Goal: Task Accomplishment & Management: Manage account settings

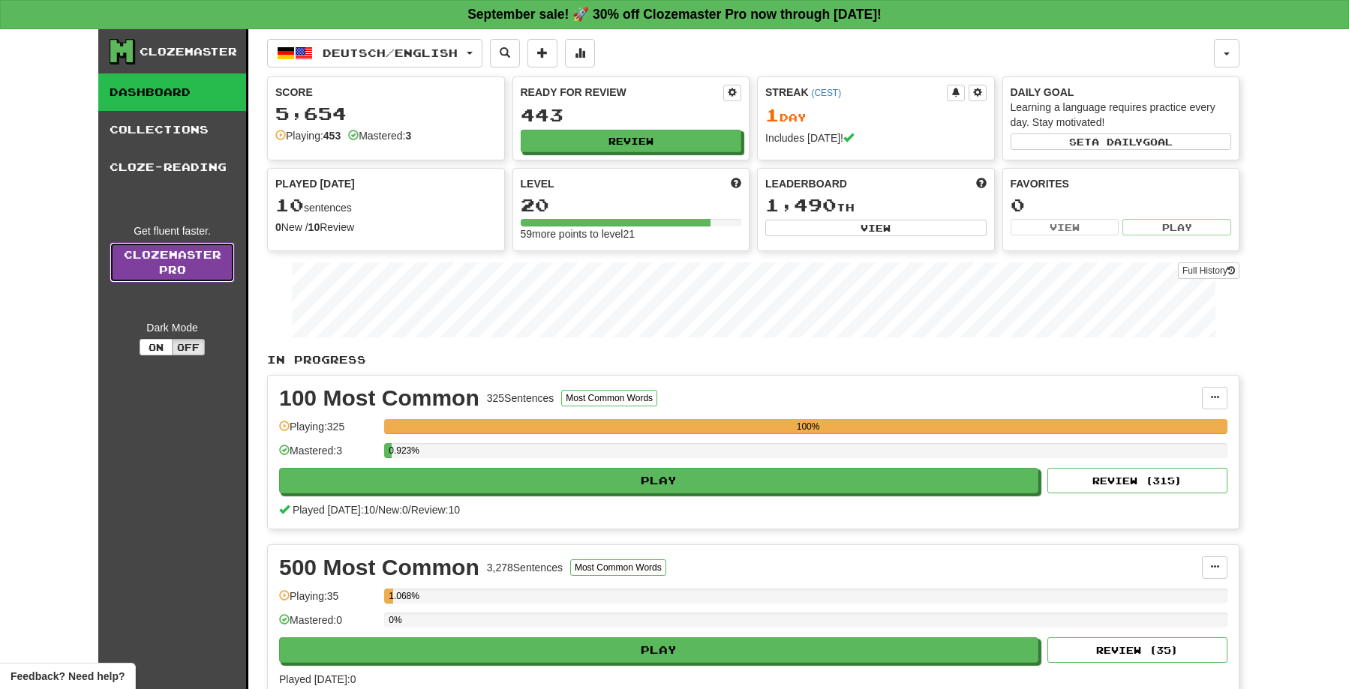
click at [172, 262] on link "Clozemaster Pro" at bounding box center [172, 262] width 125 height 41
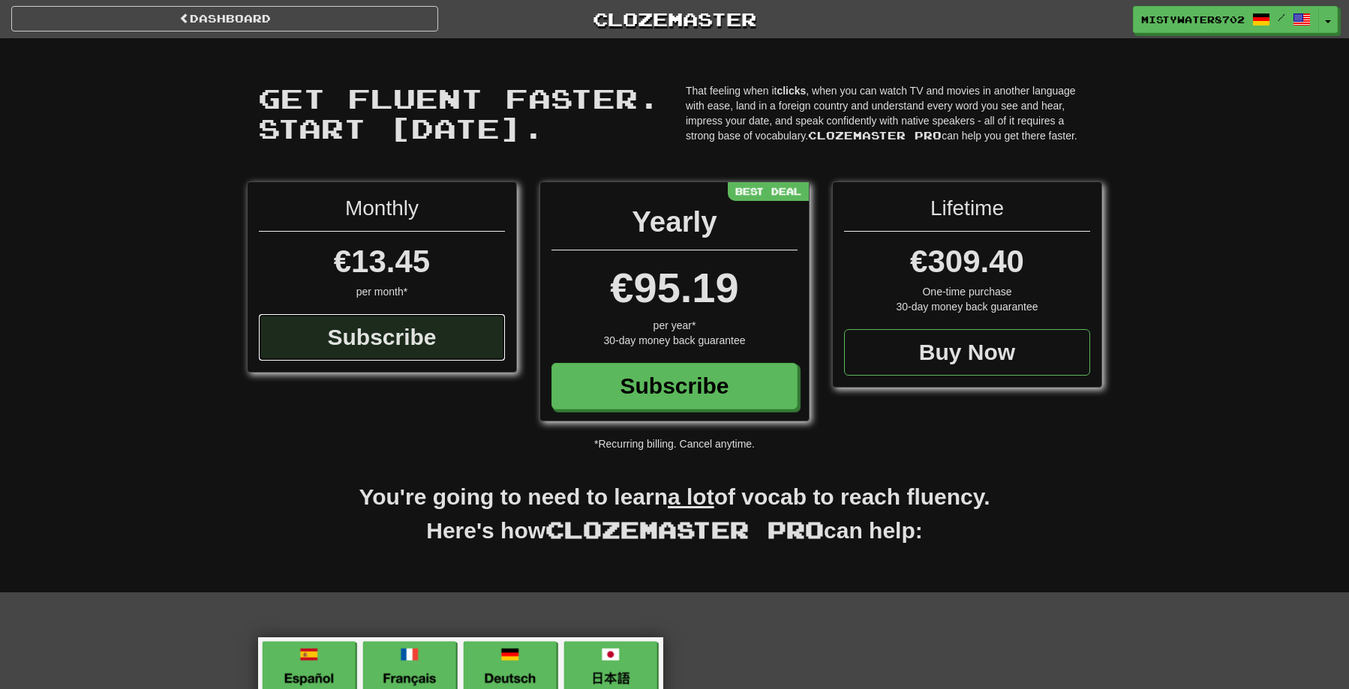
click at [335, 329] on div "Subscribe" at bounding box center [382, 337] width 246 height 47
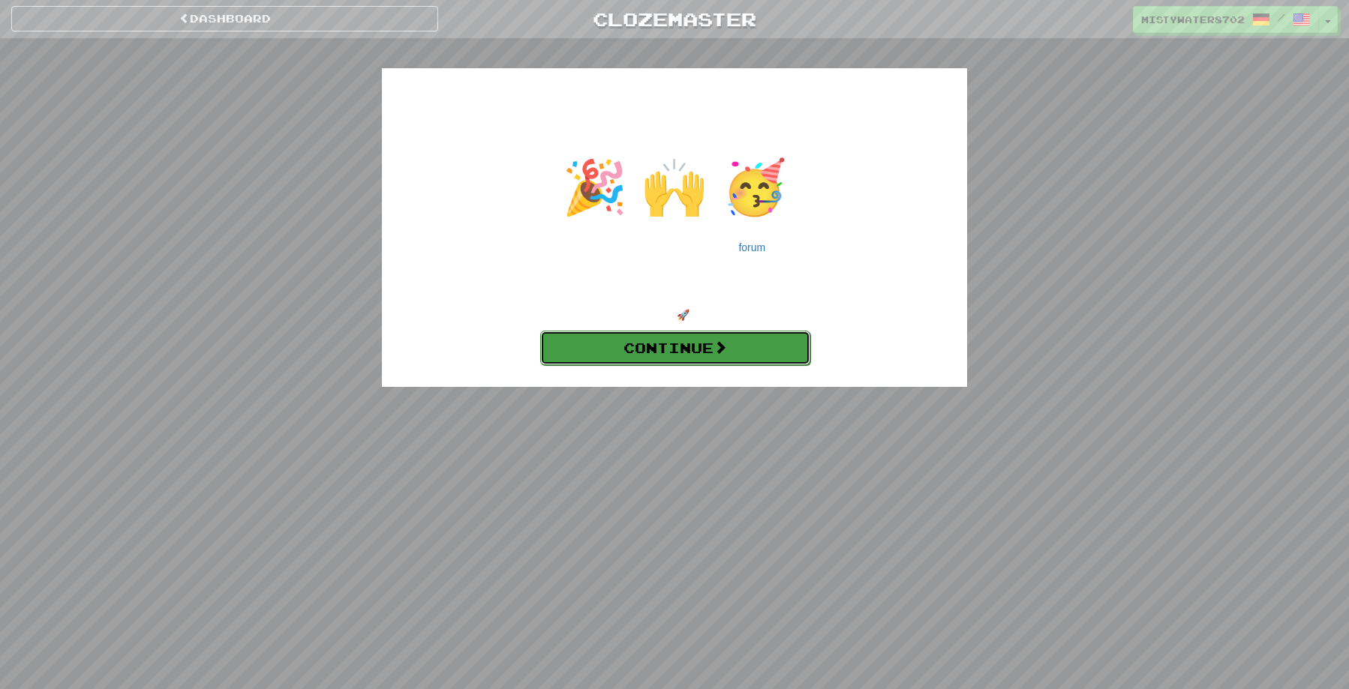
click at [689, 349] on link "Continue" at bounding box center [675, 348] width 270 height 35
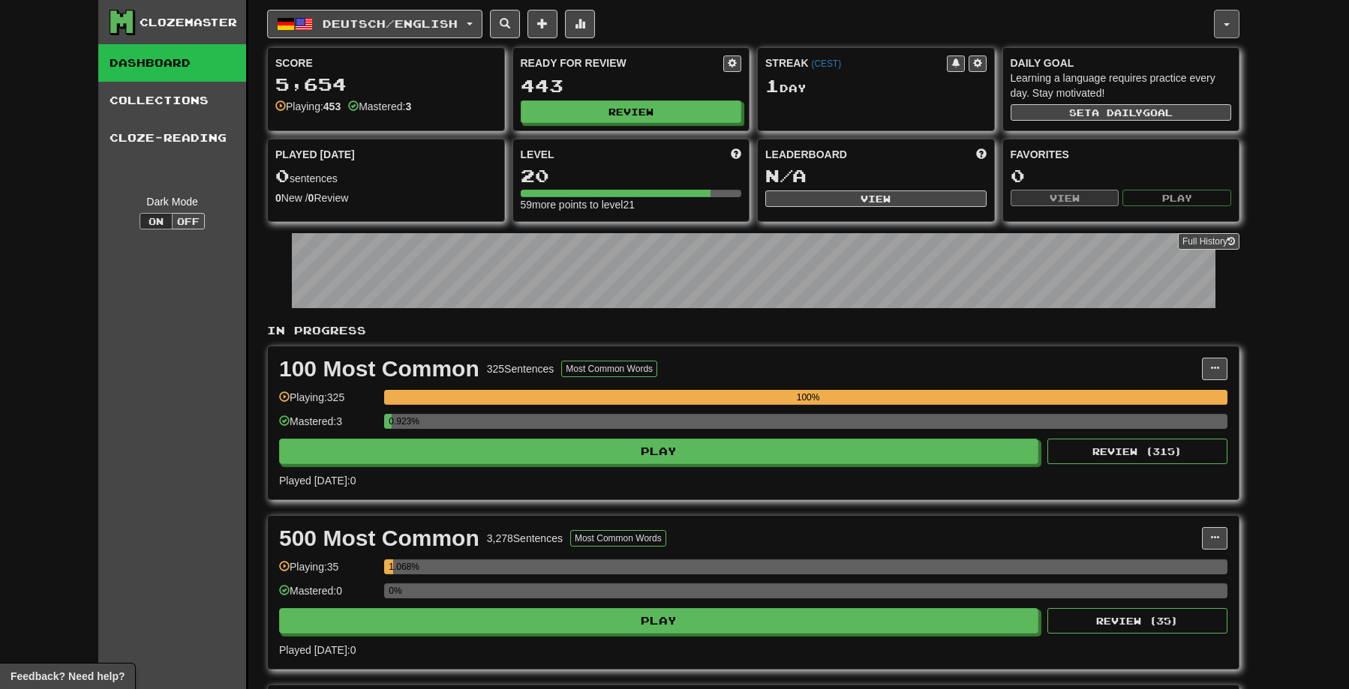
click at [1228, 25] on span "button" at bounding box center [1227, 24] width 6 height 3
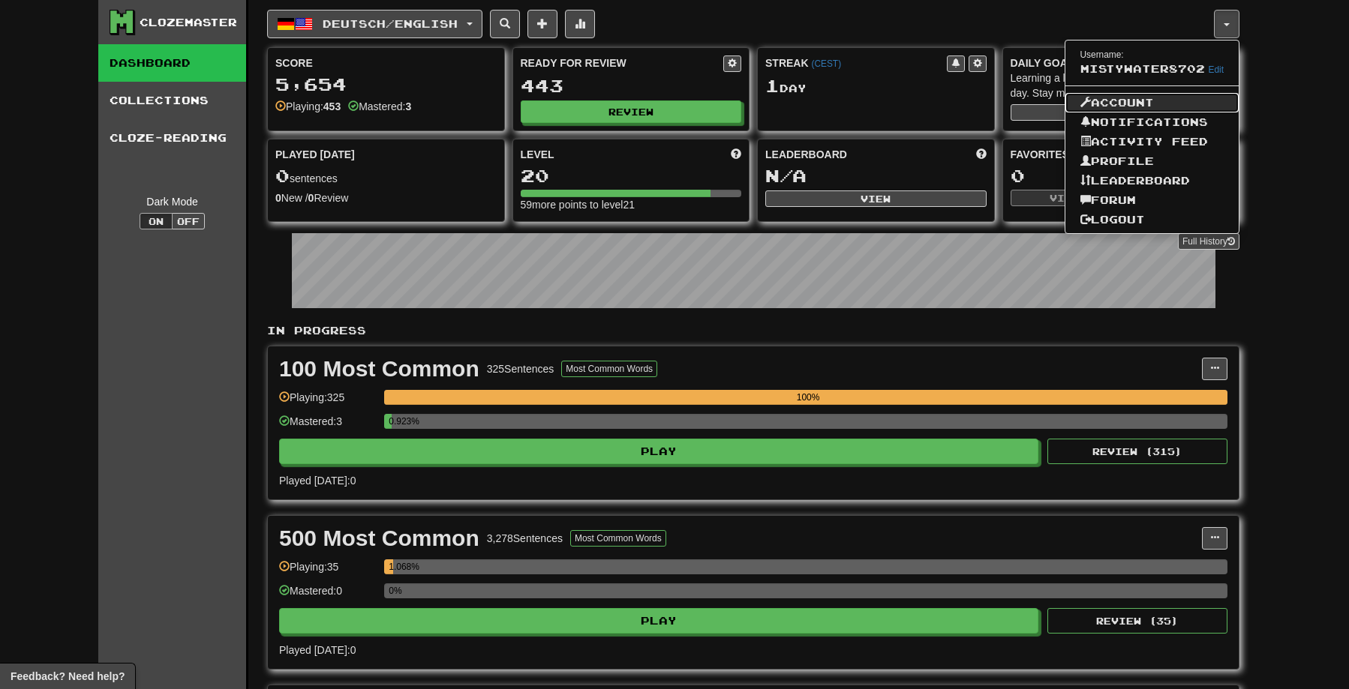
click at [1127, 99] on link "Account" at bounding box center [1152, 103] width 174 height 20
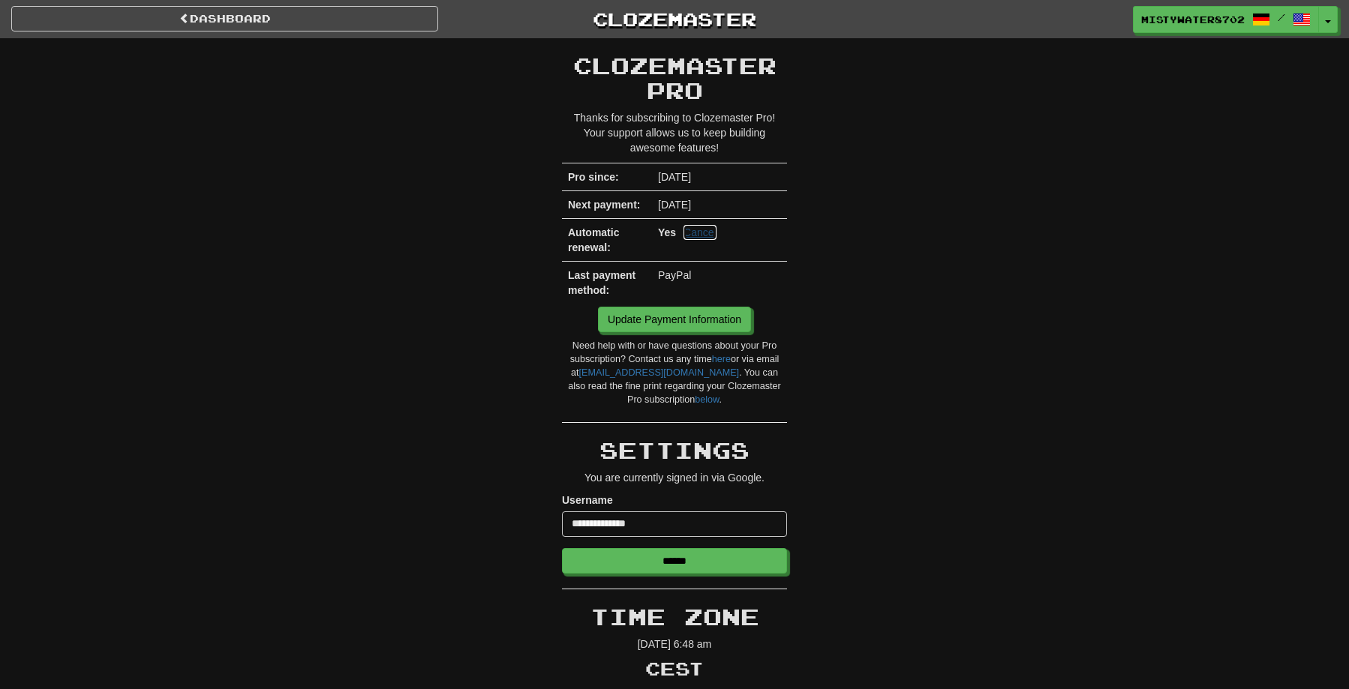
click at [691, 235] on link "Cancel" at bounding box center [699, 232] width 33 height 15
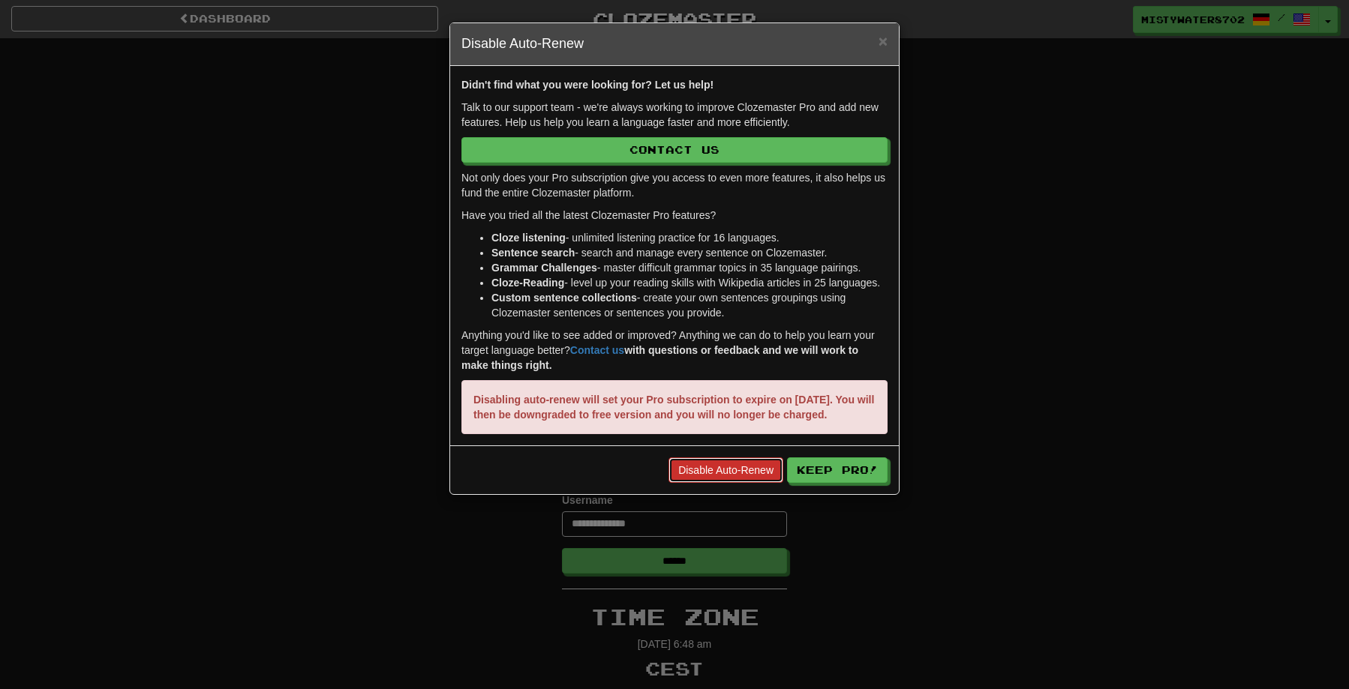
click at [765, 483] on link "Disable Auto-Renew" at bounding box center [725, 471] width 115 height 26
